Goal: Register for event/course

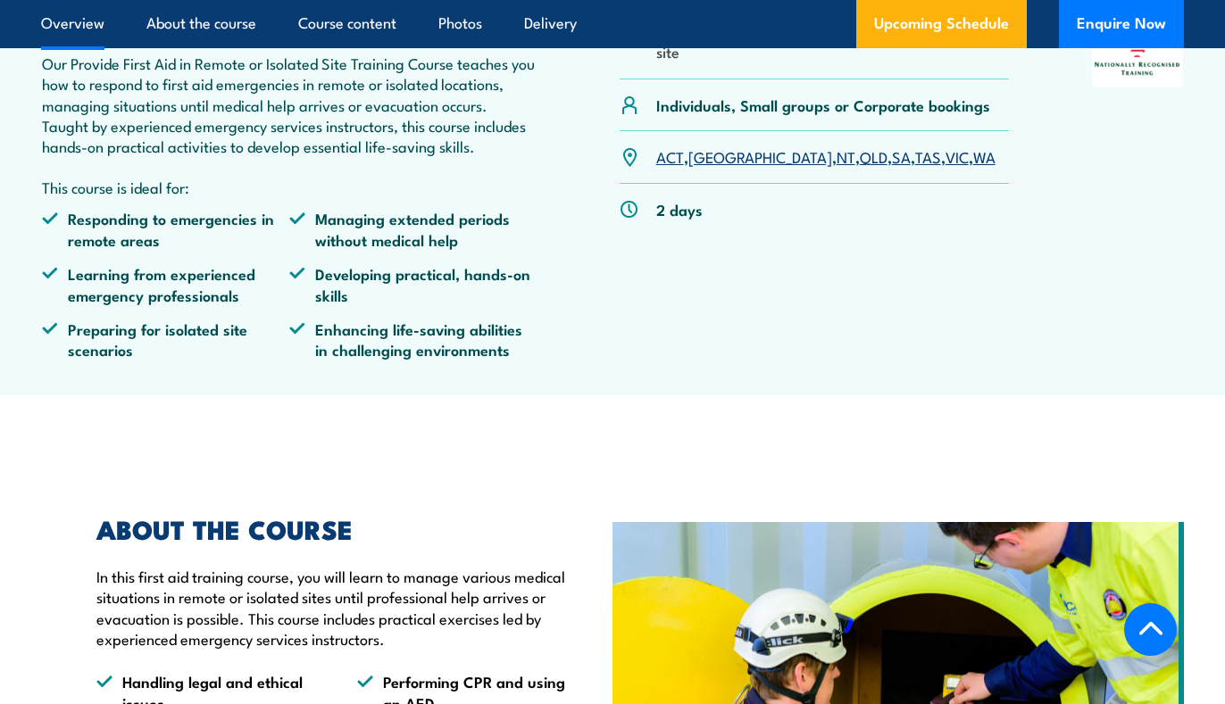
scroll to position [625, 0]
click at [892, 145] on link "SA" at bounding box center [901, 155] width 19 height 21
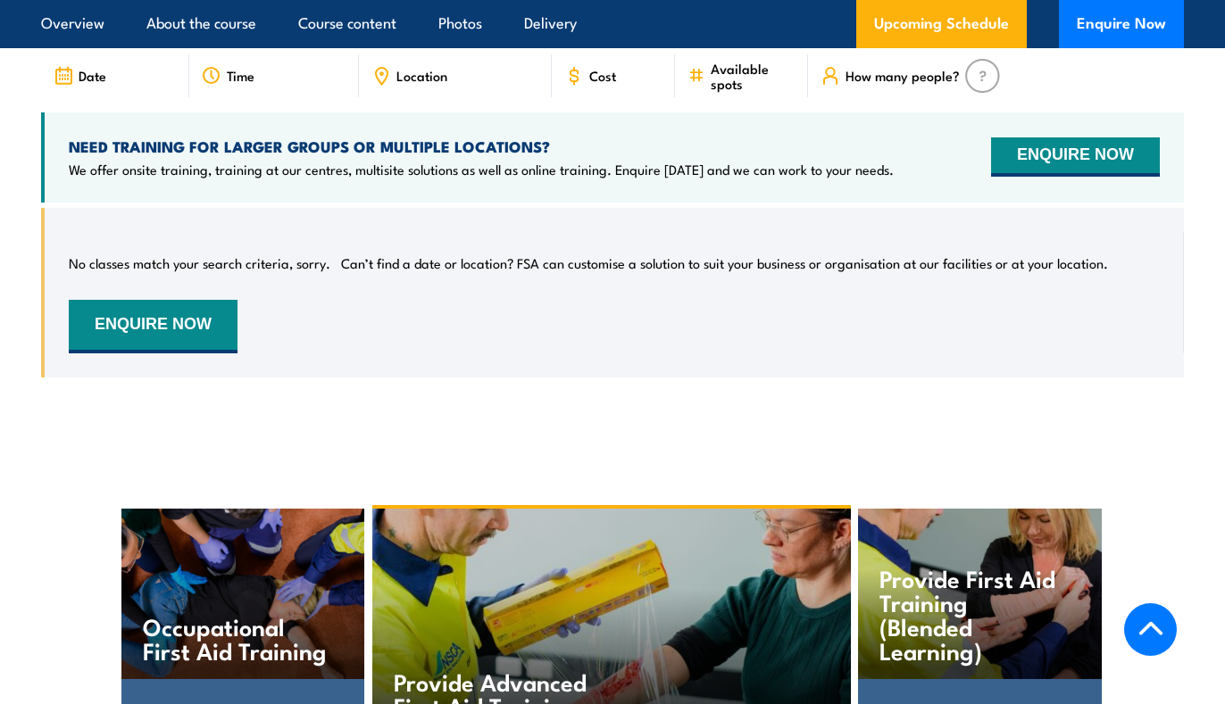
scroll to position [3483, 0]
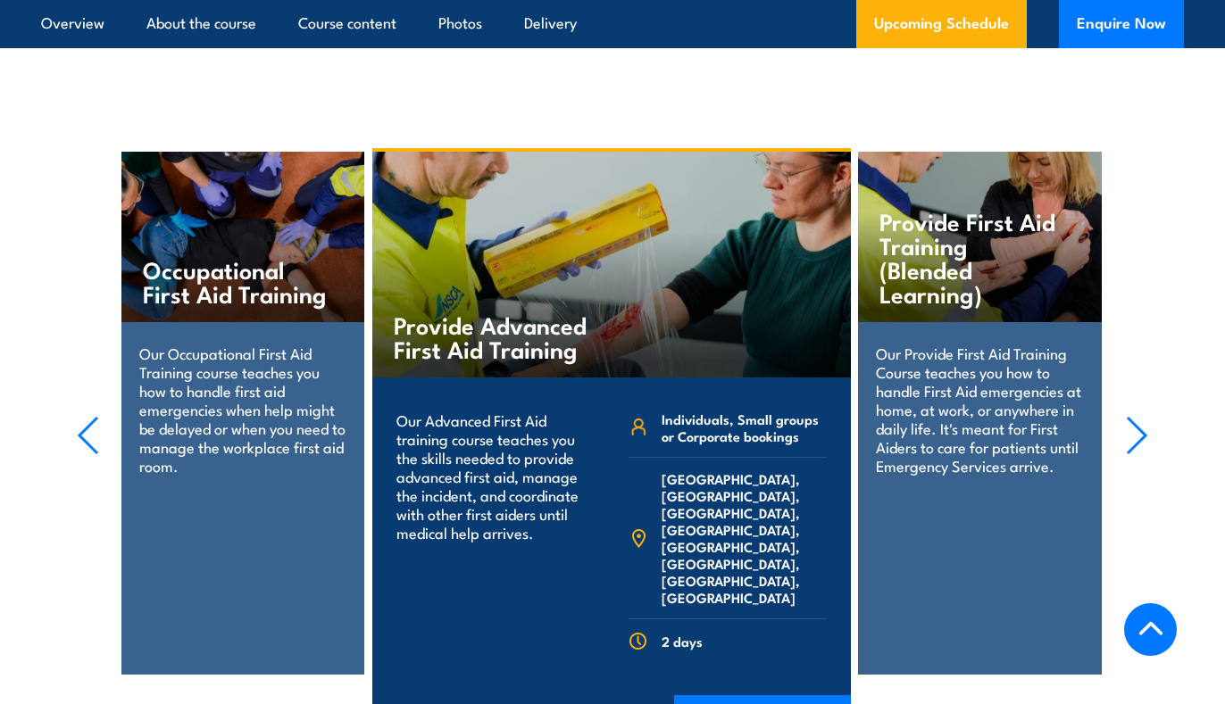
click at [1149, 408] on section "Provide First Aid Training (Blended Learning) Our Provide First Aid Training Co…" at bounding box center [612, 436] width 1225 height 577
click at [1137, 416] on icon "button" at bounding box center [1137, 435] width 22 height 39
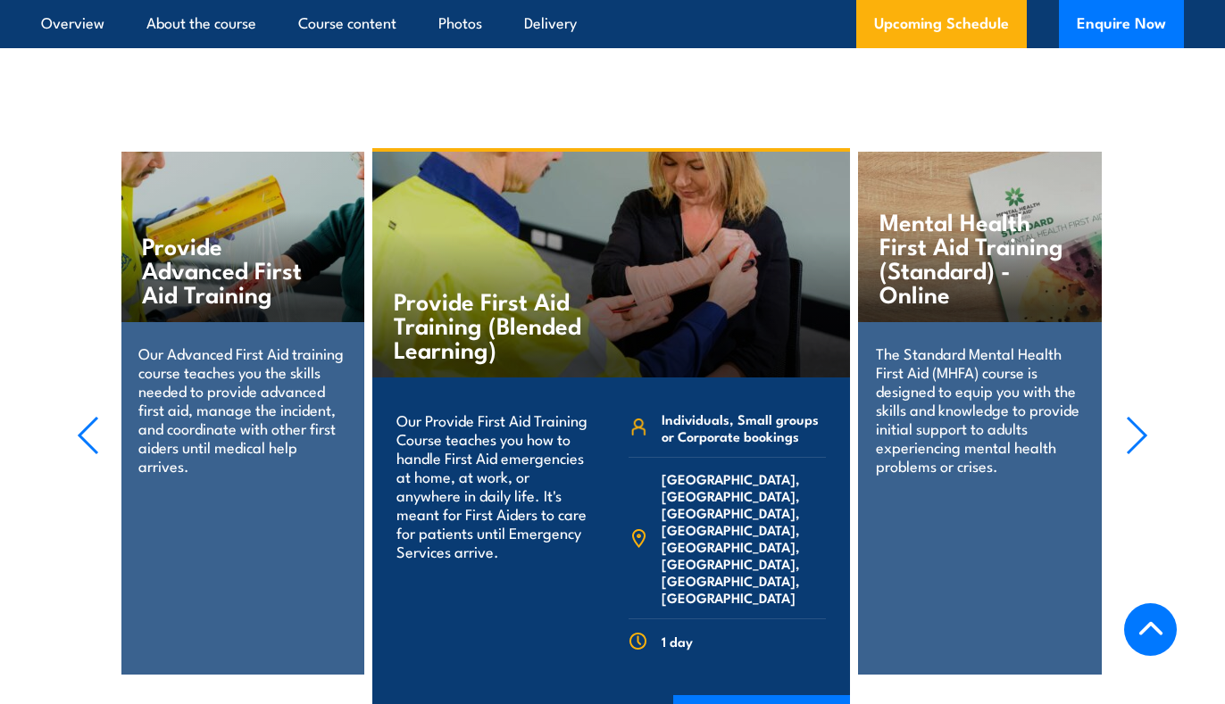
click at [1138, 416] on icon "button" at bounding box center [1137, 435] width 22 height 39
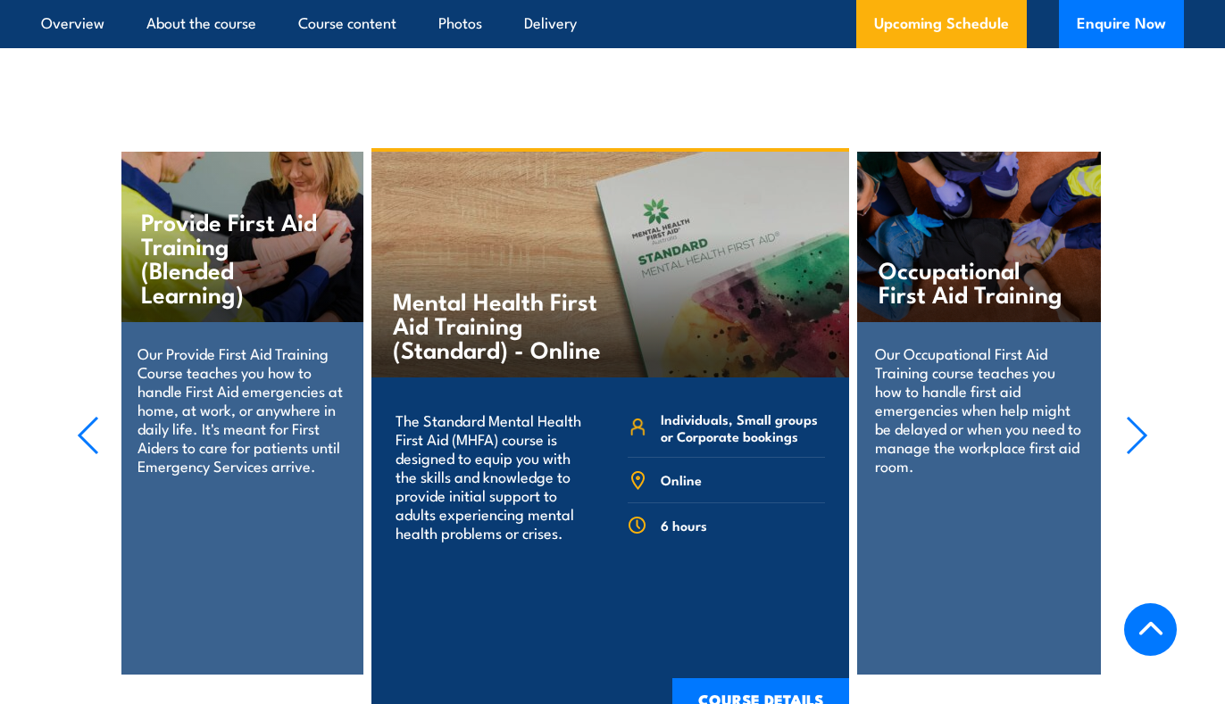
click at [1138, 416] on icon "button" at bounding box center [1137, 435] width 22 height 39
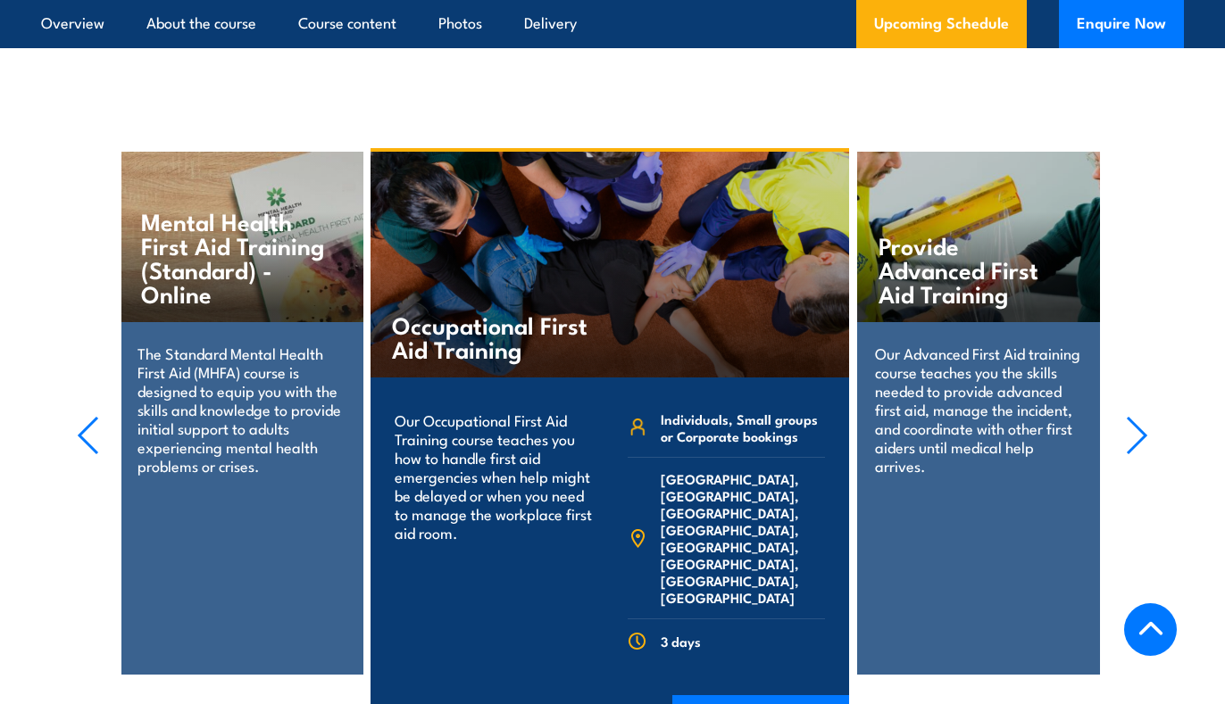
click at [1138, 416] on icon "button" at bounding box center [1137, 435] width 22 height 39
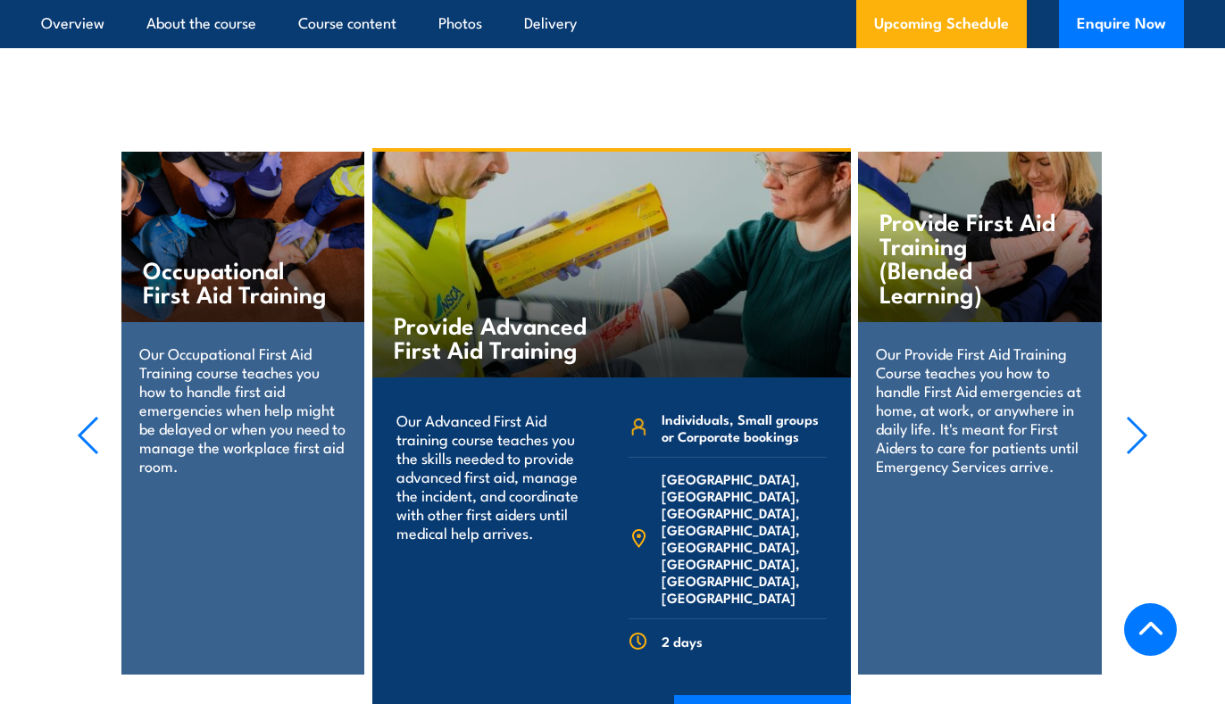
click at [1138, 416] on icon "button" at bounding box center [1137, 435] width 22 height 39
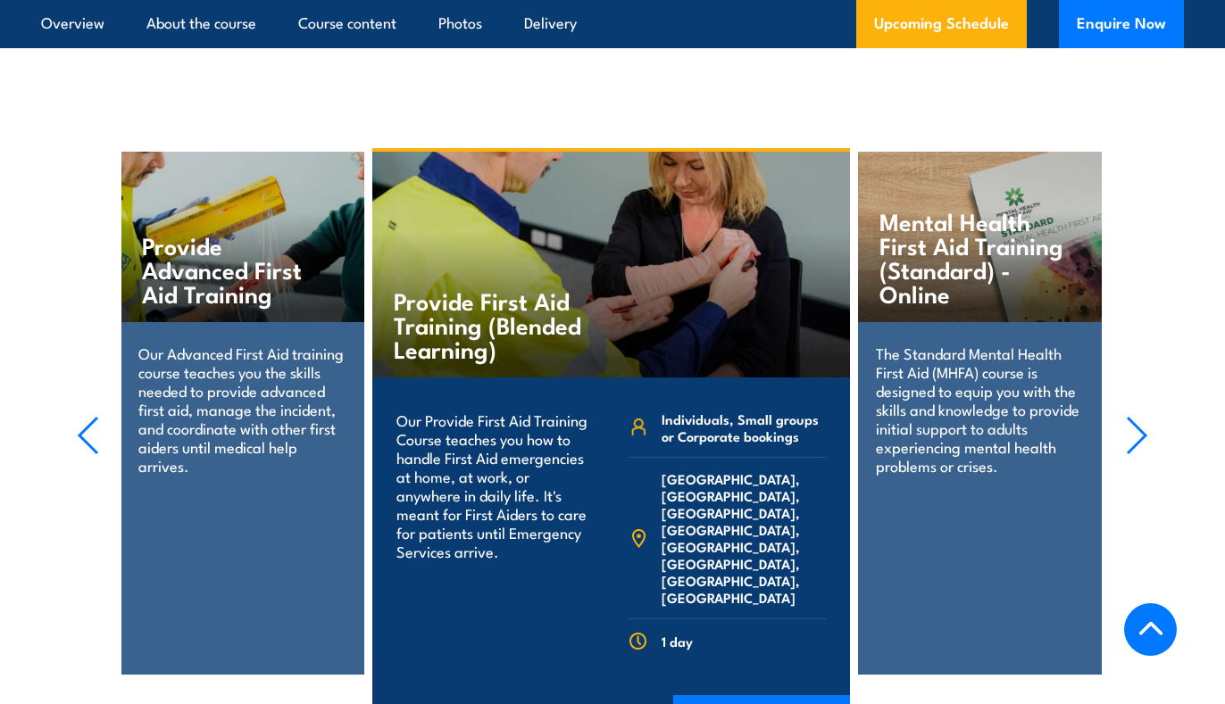
click at [1138, 416] on icon "button" at bounding box center [1137, 435] width 22 height 39
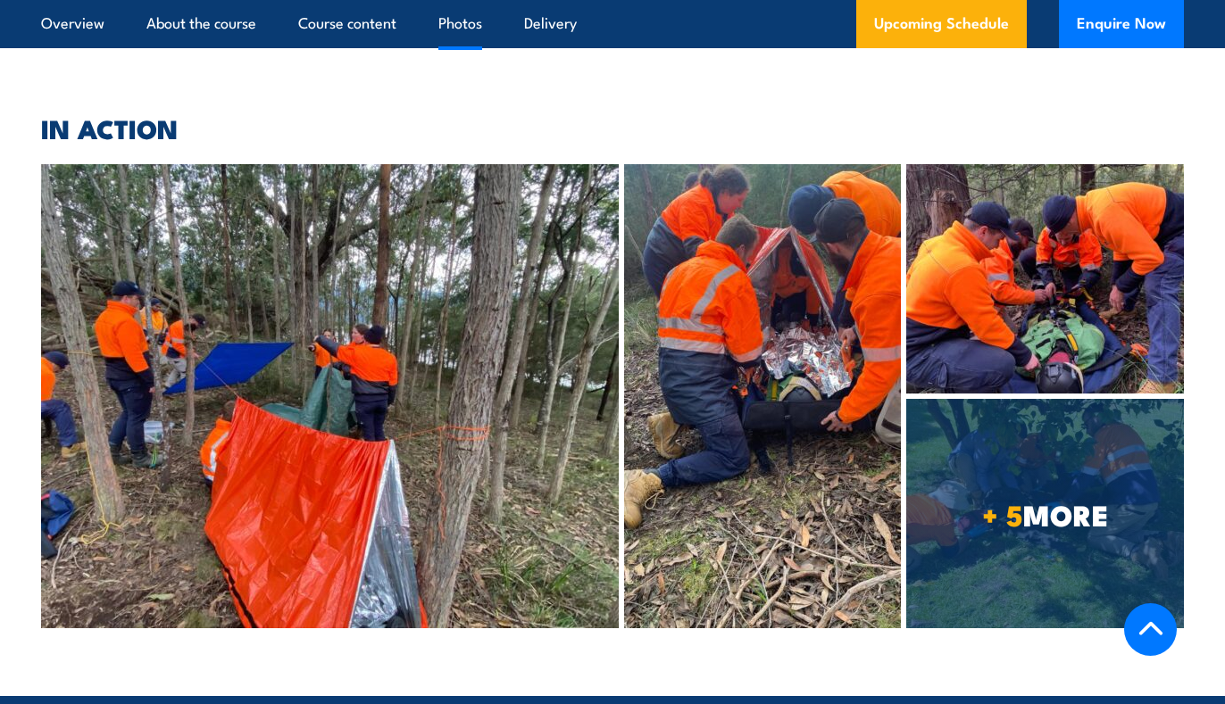
scroll to position [4197, 0]
